Goal: Task Accomplishment & Management: Use online tool/utility

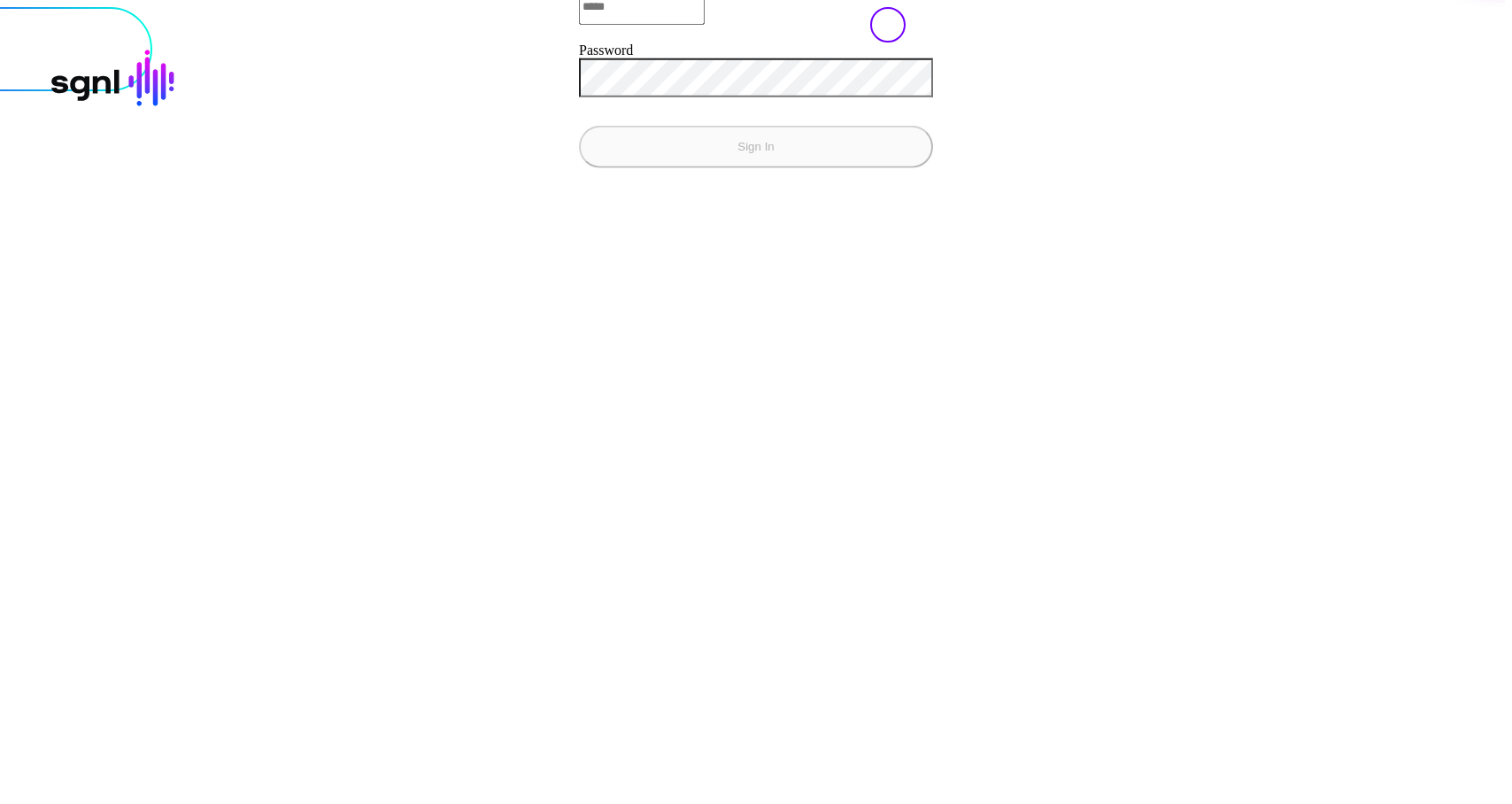
click at [579, 24] on input "Email" at bounding box center [642, 6] width 125 height 35
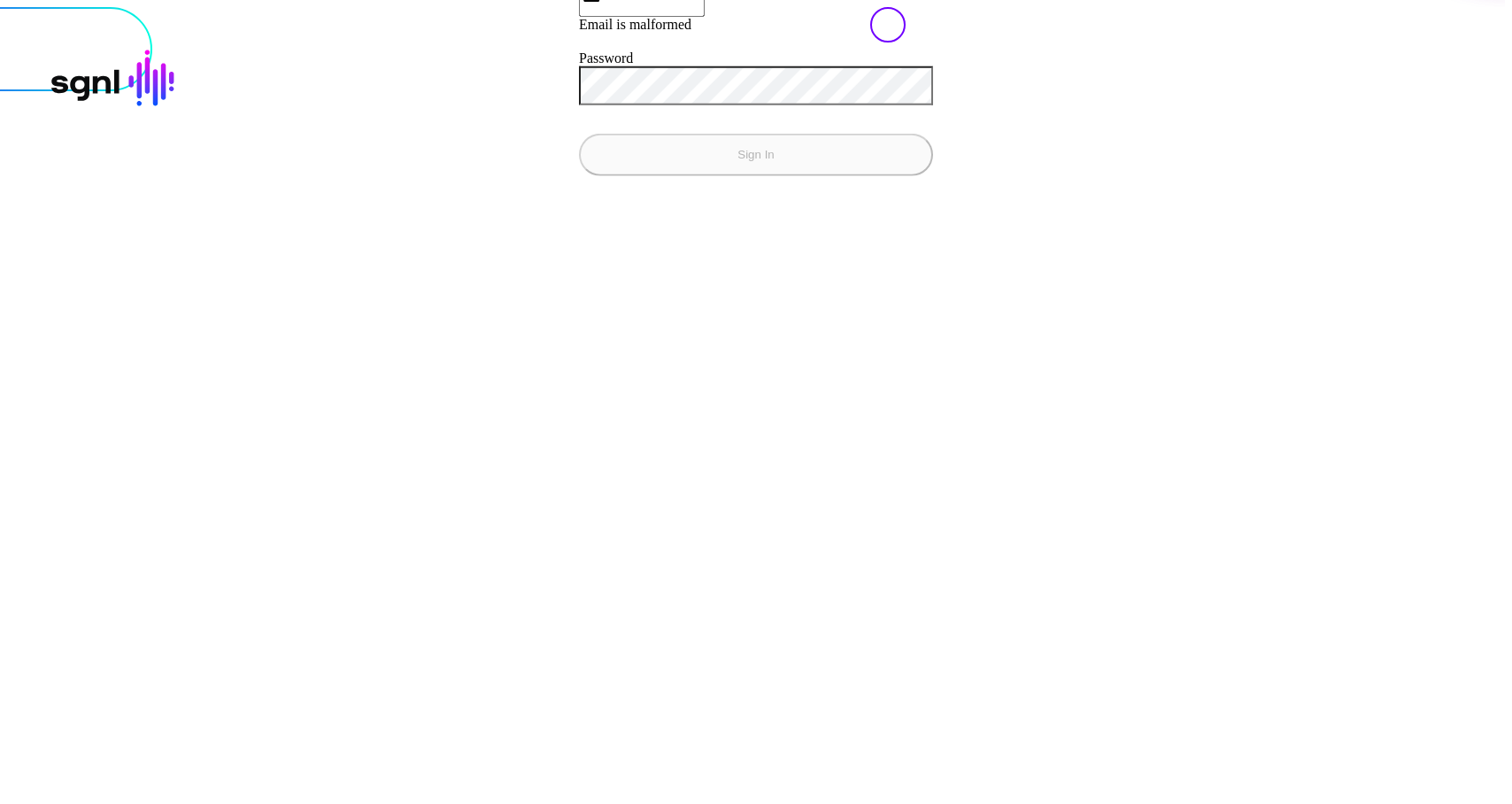
type input "**********"
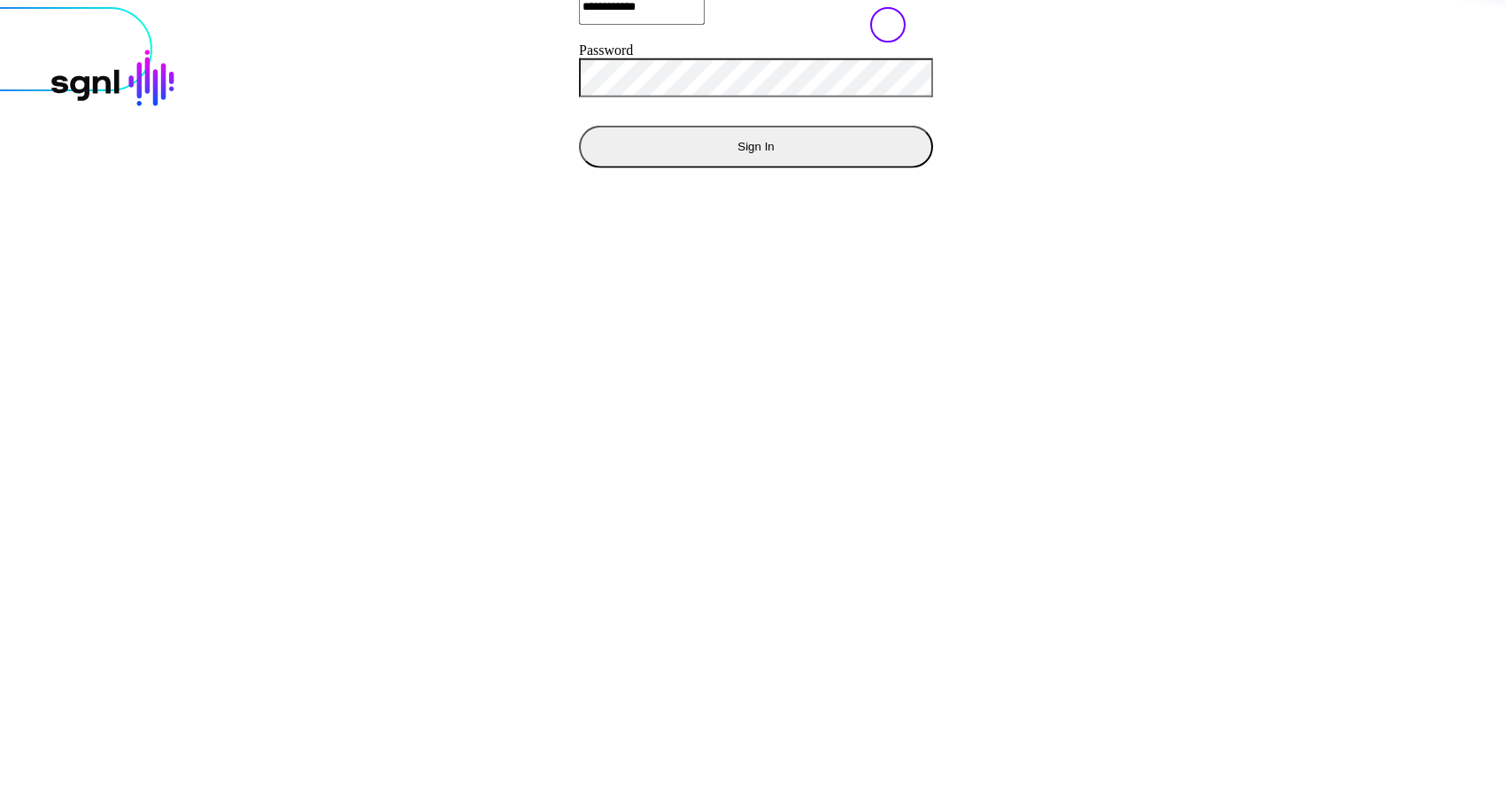
click at [579, 124] on button "Sign In" at bounding box center [756, 145] width 354 height 43
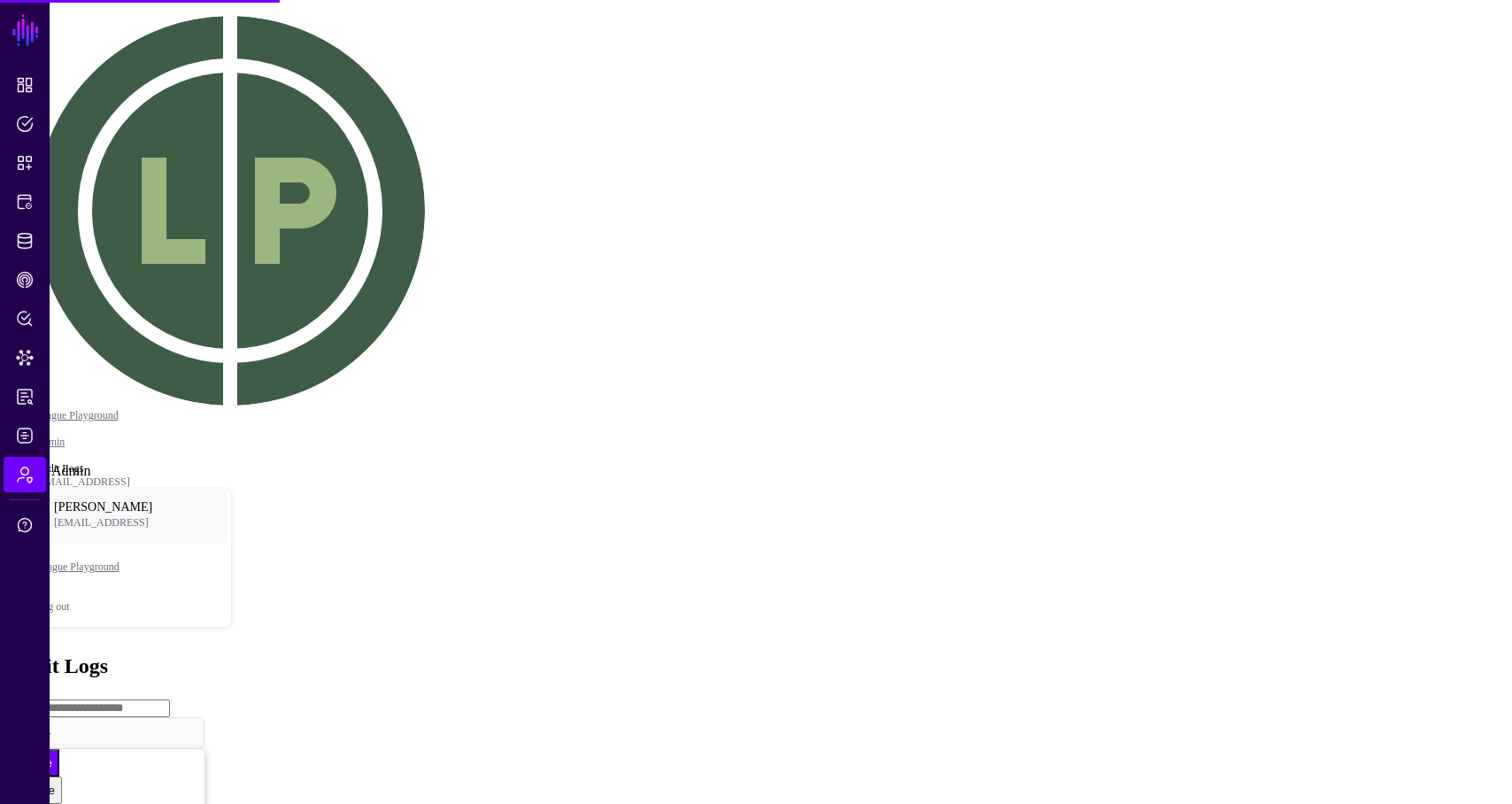
click at [21, 462] on link "Admin" at bounding box center [25, 474] width 43 height 35
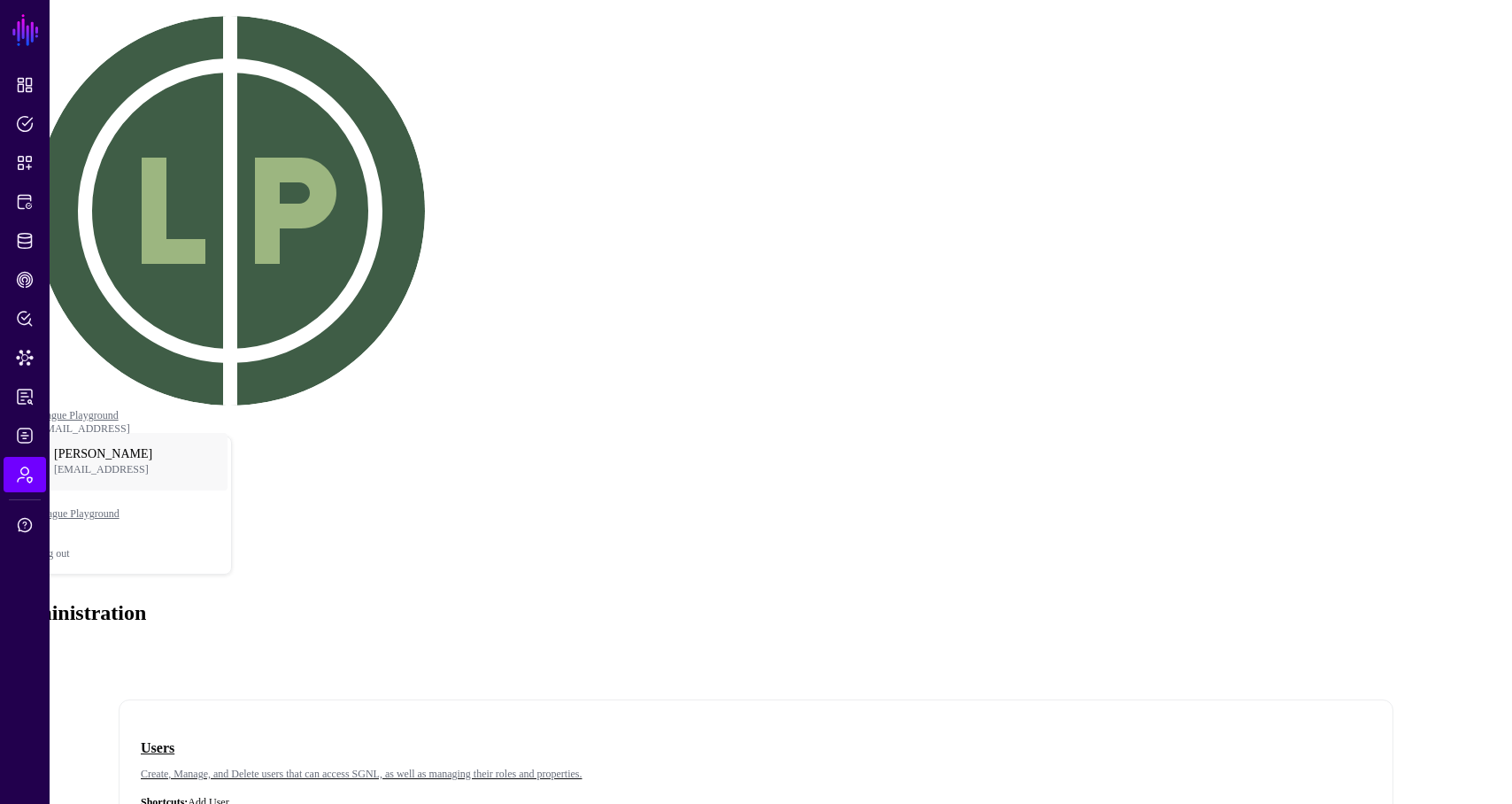
scroll to position [267, 0]
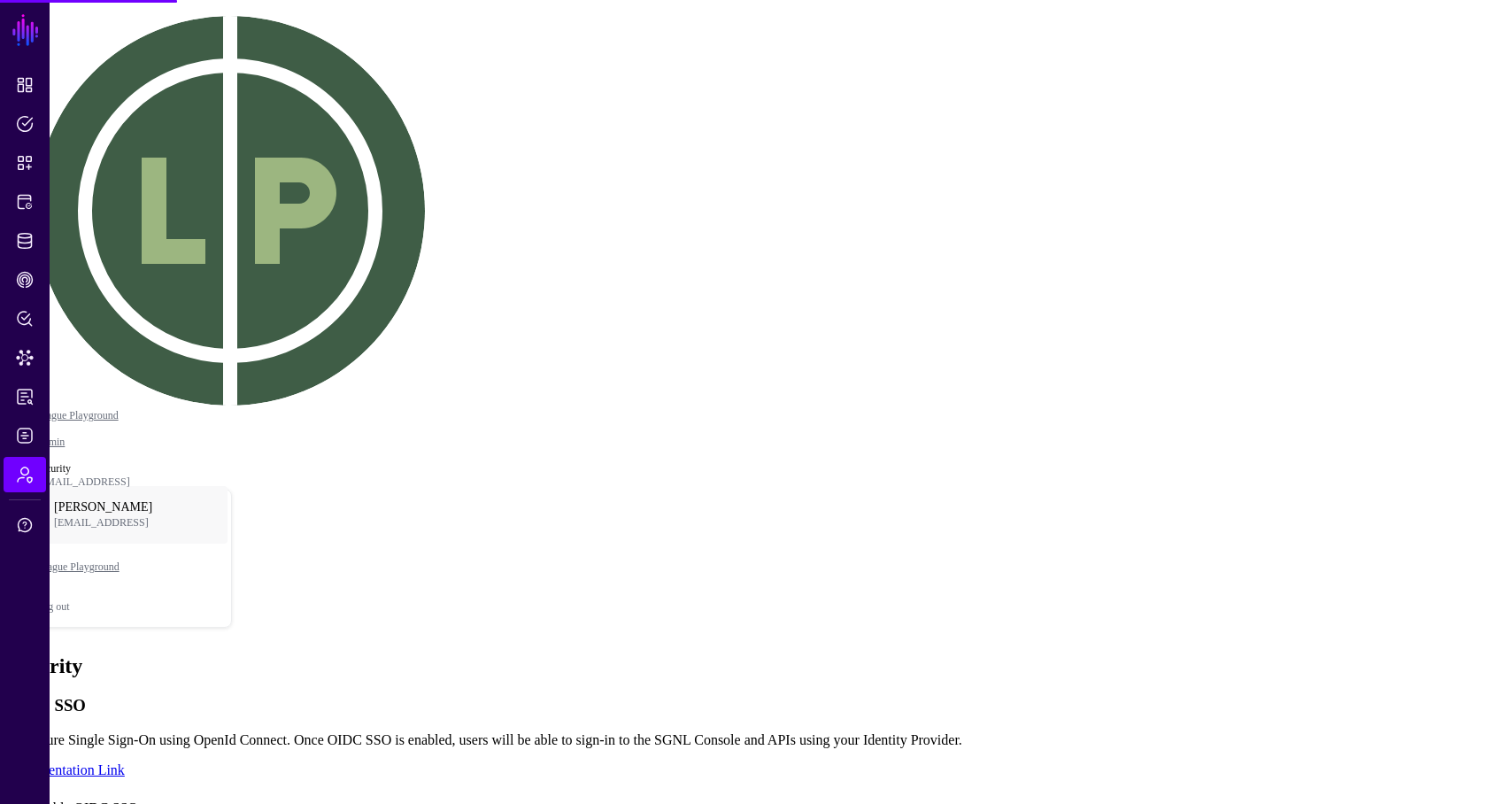
click at [441, 793] on div "Enable OIDC SSO" at bounding box center [756, 804] width 1498 height 24
type input "**********"
click at [440, 793] on div "Enable OIDC SSO" at bounding box center [756, 804] width 1498 height 24
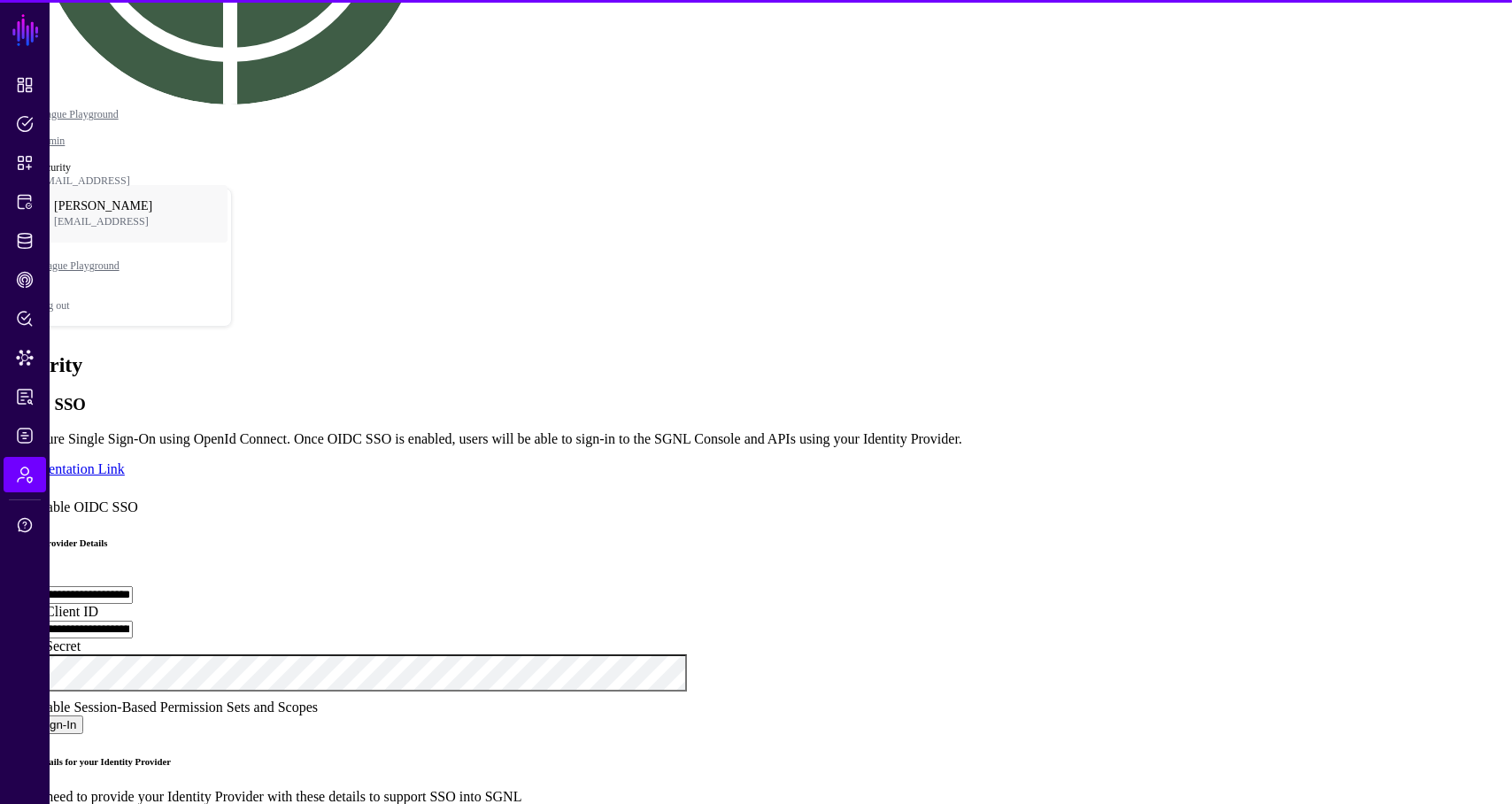
scroll to position [302, 0]
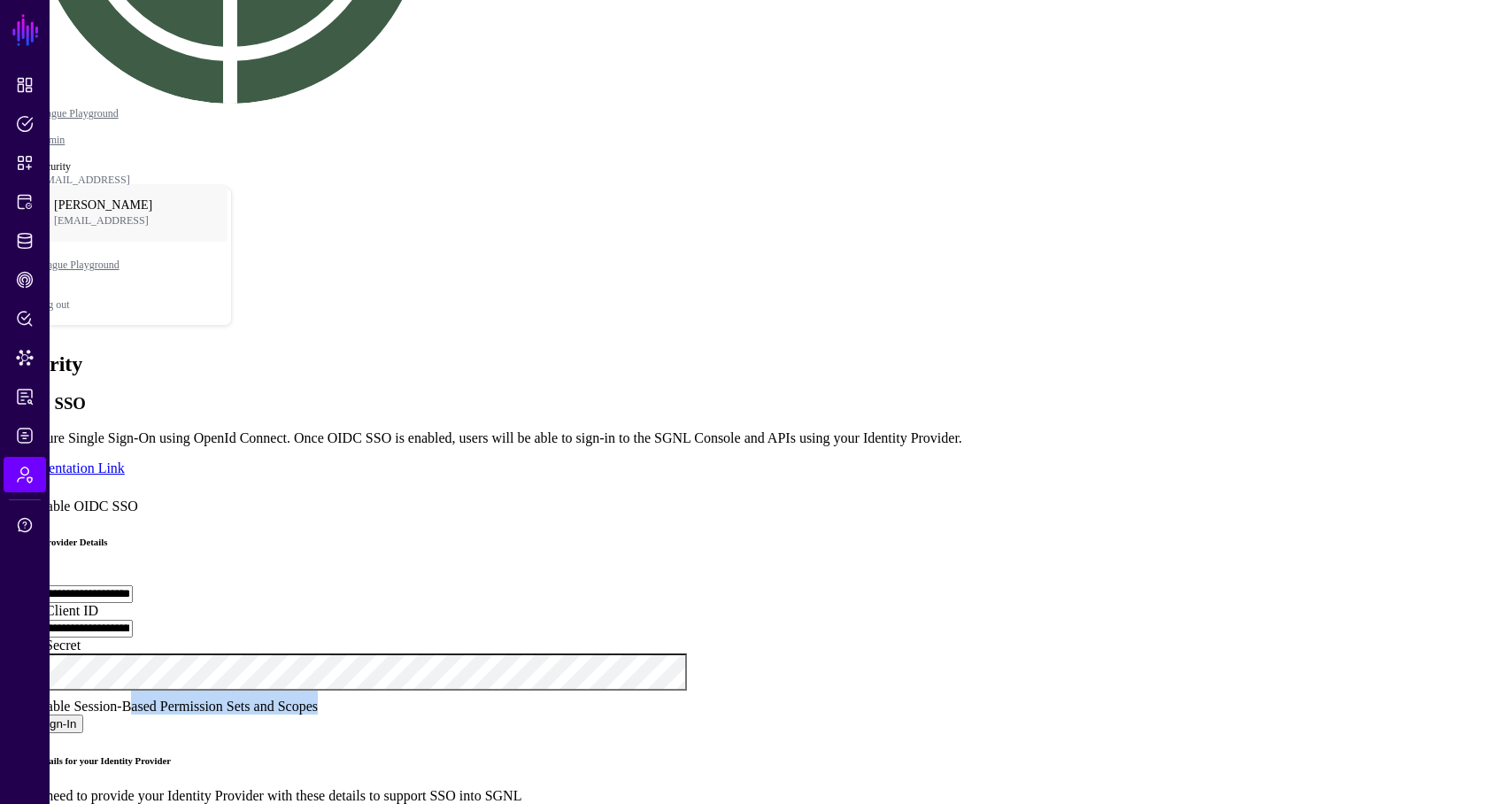
drag, startPoint x: 791, startPoint y: 388, endPoint x: 590, endPoint y: 396, distance: 201.2
click at [590, 690] on div "Enable Session-Based Permission Sets and Scopes" at bounding box center [756, 701] width 1498 height 24
click at [159, 723] on link "Map IdP Claims (optional)" at bounding box center [82, 731] width 151 height 15
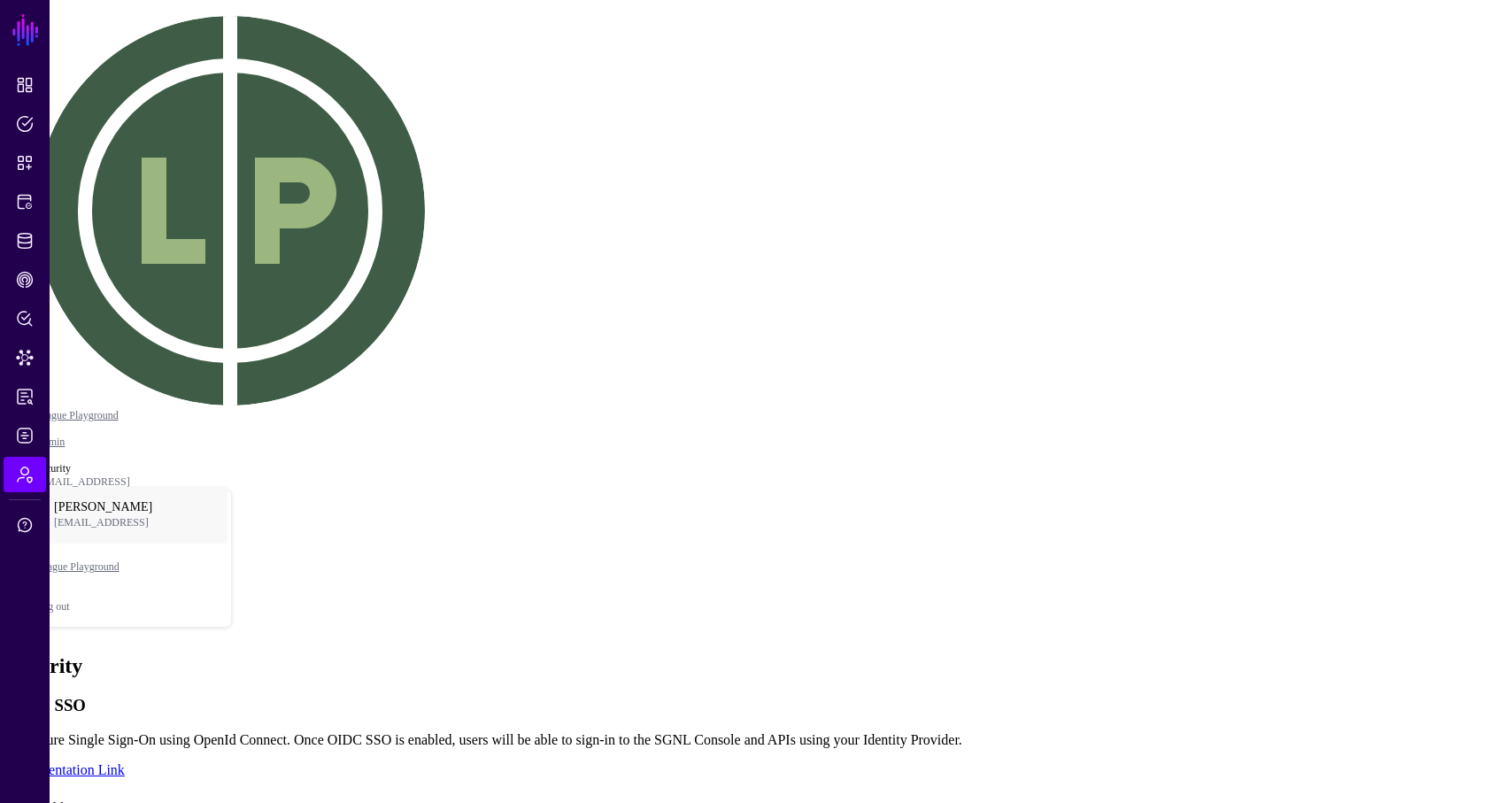
click at [28, 480] on span "Admin" at bounding box center [25, 475] width 18 height 18
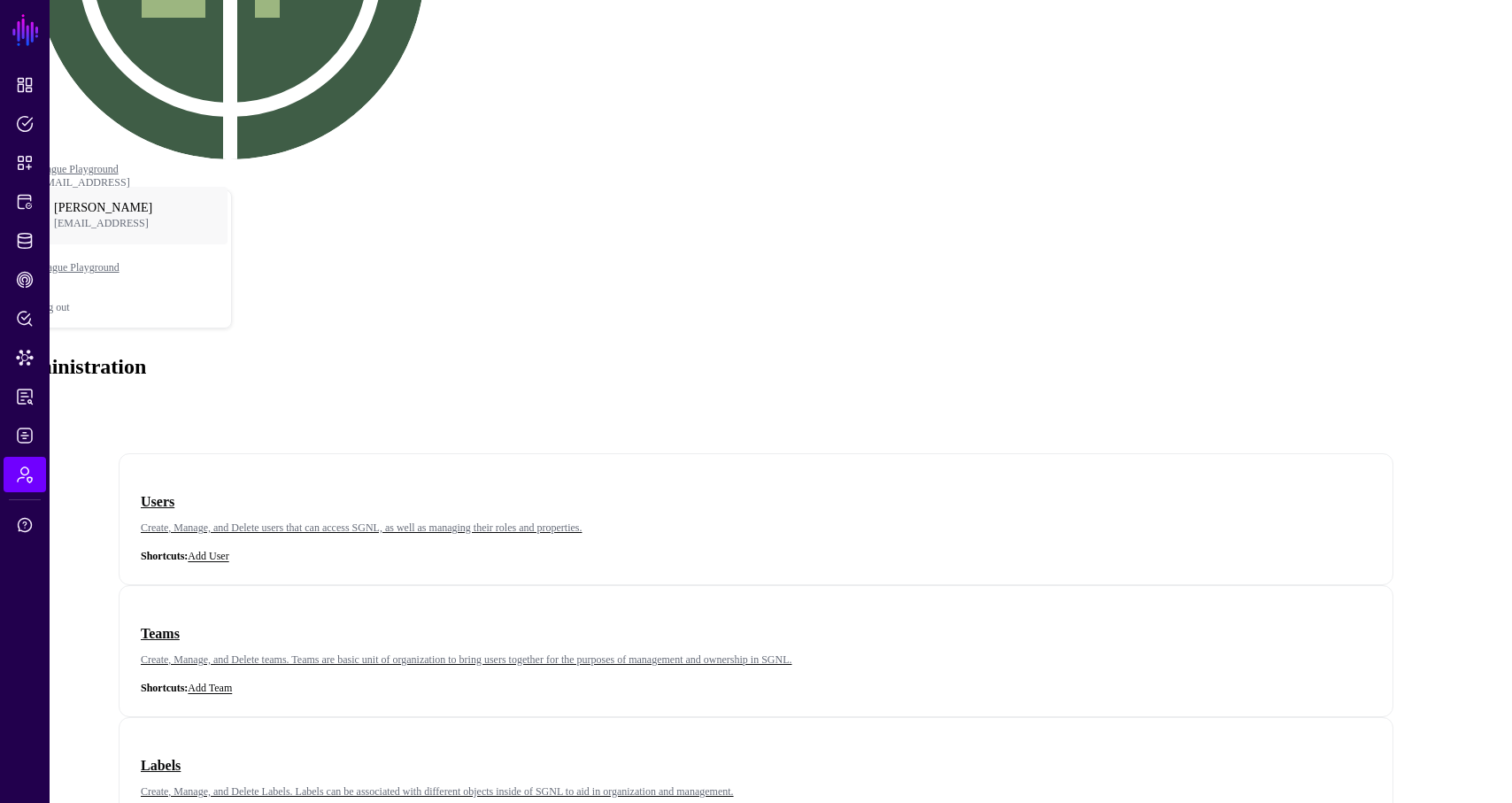
scroll to position [268, 0]
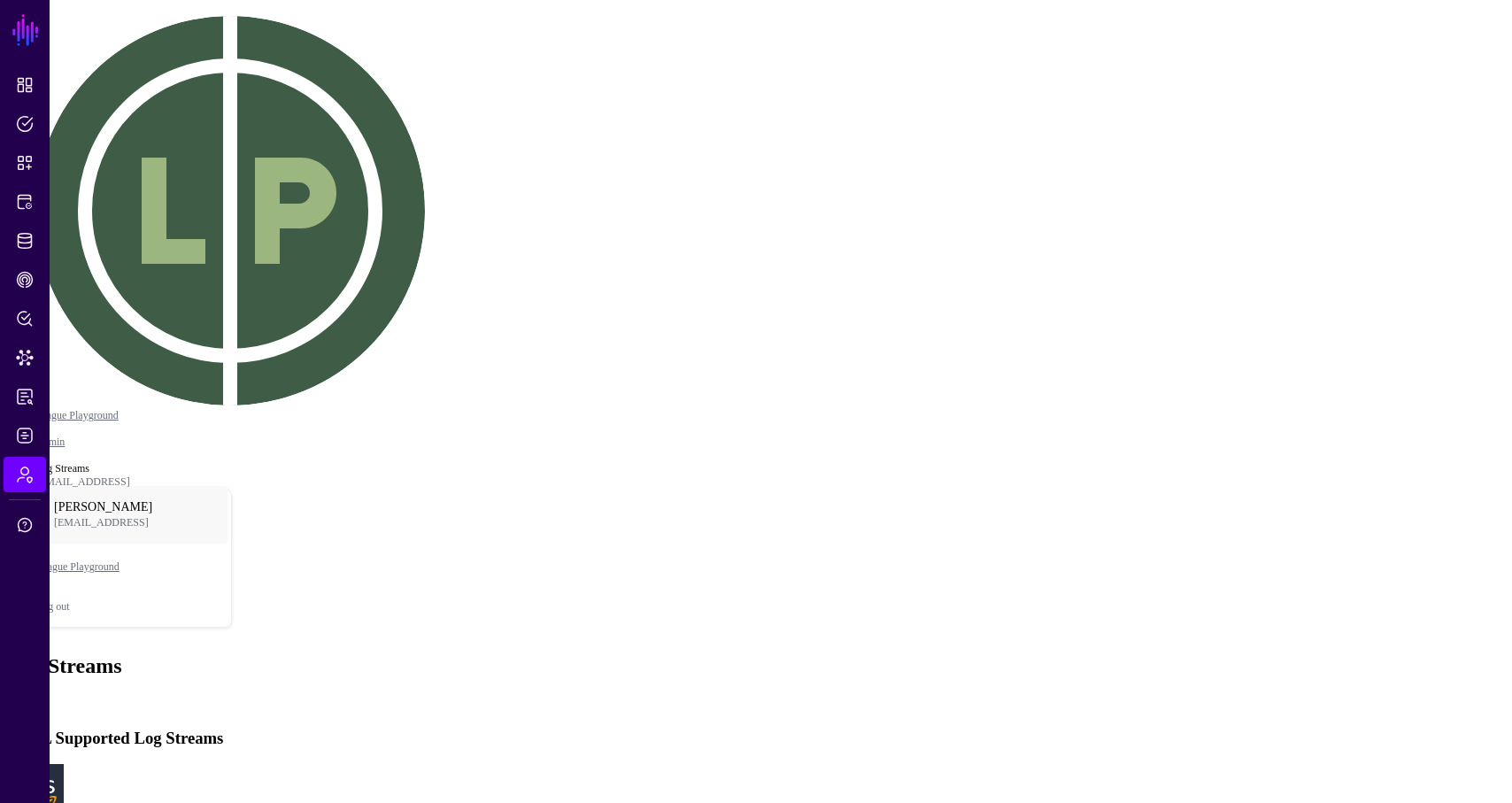
click at [267, 654] on div "Log Streams Add" at bounding box center [756, 682] width 1498 height 58
click at [32, 696] on span "Add" at bounding box center [19, 703] width 25 height 15
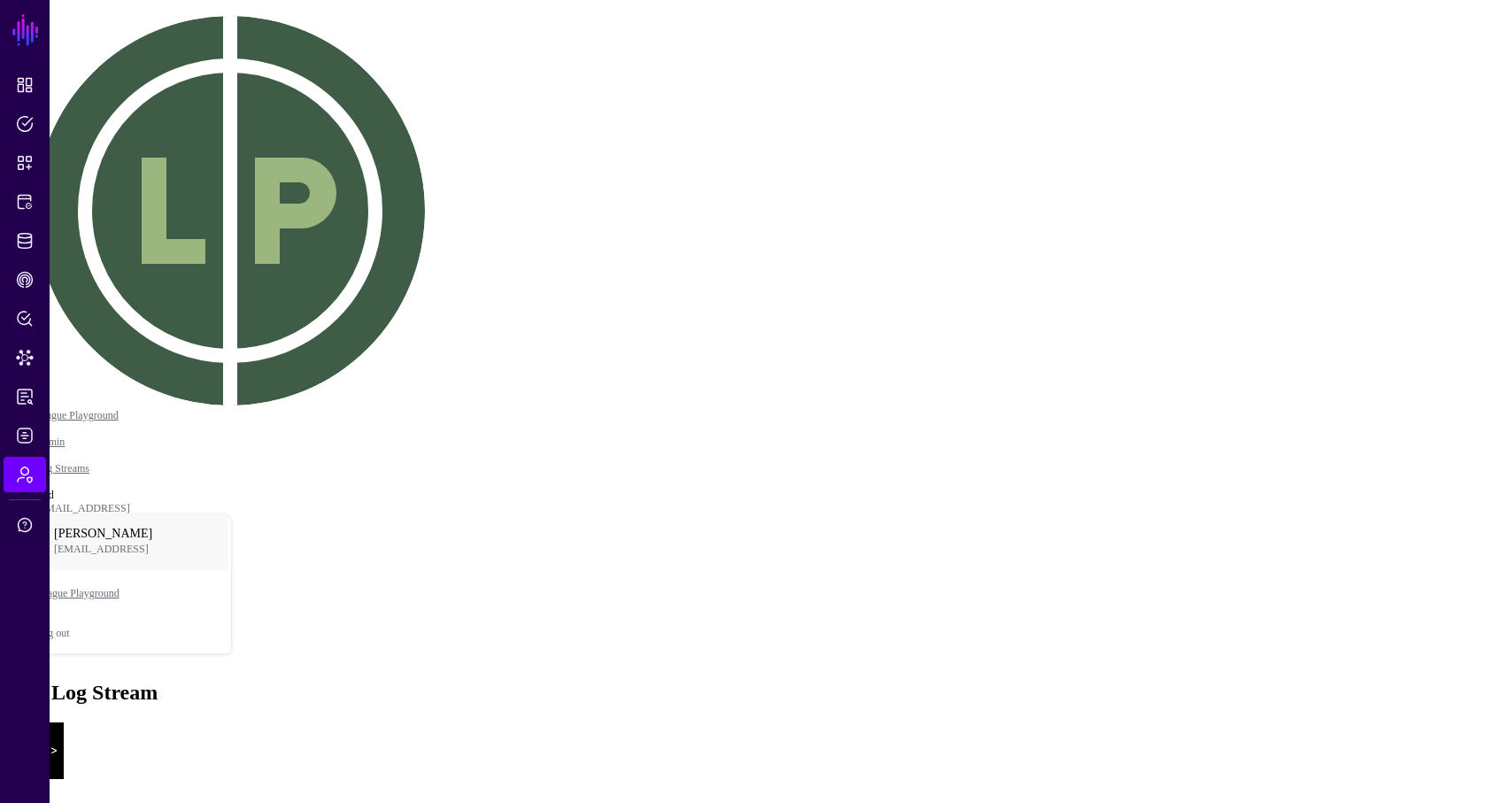
scroll to position [33, 0]
